Goal: Book appointment/travel/reservation

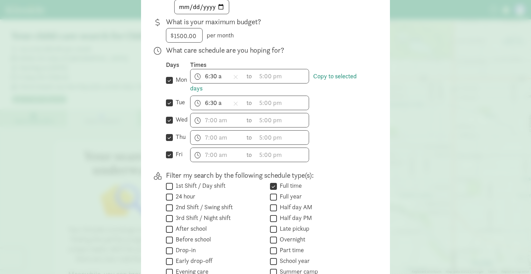
scroll to position [151, 0]
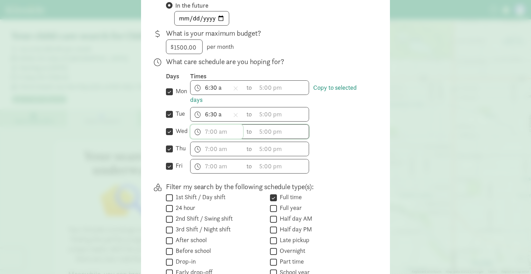
click at [221, 130] on input "text" at bounding box center [217, 131] width 53 height 14
click at [194, 193] on li "6" at bounding box center [201, 192] width 20 height 13
drag, startPoint x: 220, startPoint y: 184, endPoint x: 218, endPoint y: 181, distance: 3.7
click at [218, 181] on li "30" at bounding box center [222, 181] width 20 height 13
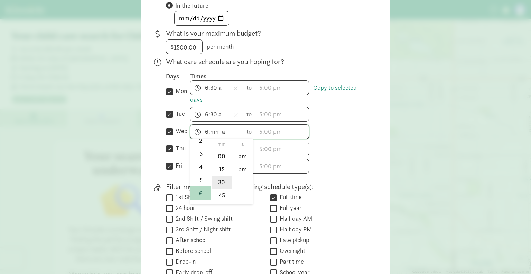
type input "6:30 a"
click at [218, 181] on li "30" at bounding box center [222, 181] width 20 height 13
click at [323, 173] on div "What care schedule are you hoping for? Days Times  mon Copy to selected days 6…" at bounding box center [267, 118] width 202 height 122
click at [212, 149] on input "text" at bounding box center [217, 149] width 53 height 14
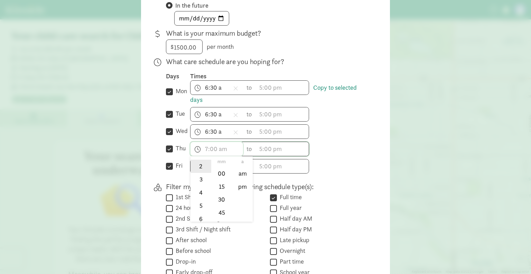
scroll to position [34, 0]
click at [195, 211] on li "6" at bounding box center [201, 217] width 20 height 13
click at [221, 200] on li "30" at bounding box center [222, 199] width 20 height 13
type input "6:30 a"
click at [353, 155] on div "Days Times  mon Copy to selected days 6:30 a h 12 1 2 3 4 5 6 7 8 9 10 11 mm 0…" at bounding box center [267, 122] width 202 height 101
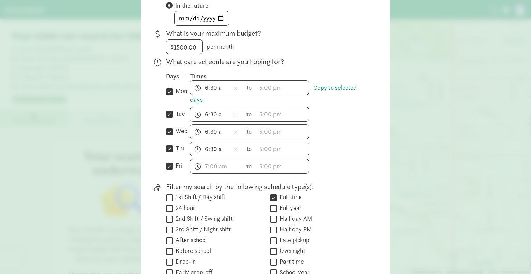
scroll to position [170, 0]
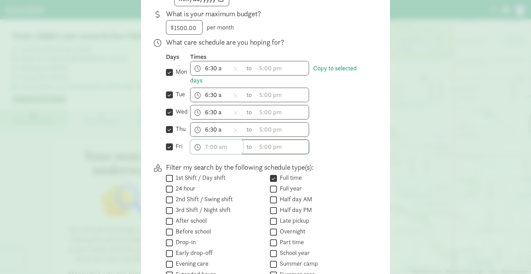
click at [205, 148] on input "text" at bounding box center [217, 147] width 53 height 14
click at [197, 210] on li "6" at bounding box center [201, 207] width 20 height 13
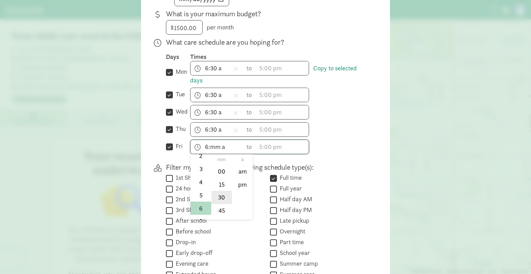
click at [227, 195] on li "30" at bounding box center [222, 197] width 20 height 13
type input "6:30 a"
click at [355, 150] on div "6:30 a h 12 1 2 3 4 5 6 7 8 9 10 11 mm 00 15 30 45 a am pm to h 12 1 2 3 4 5 6 …" at bounding box center [279, 146] width 178 height 15
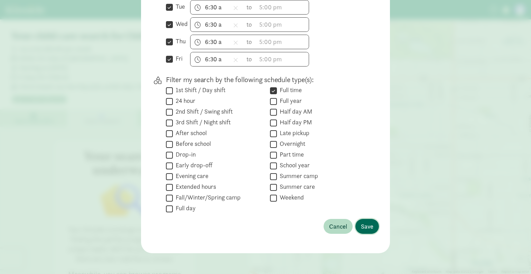
click at [361, 223] on span "Save" at bounding box center [367, 225] width 12 height 9
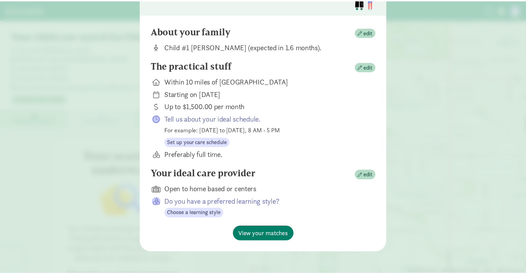
scroll to position [0, 0]
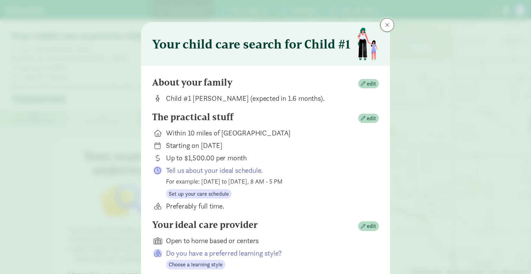
click at [385, 27] on span at bounding box center [387, 25] width 4 height 6
